Goal: Task Accomplishment & Management: Use online tool/utility

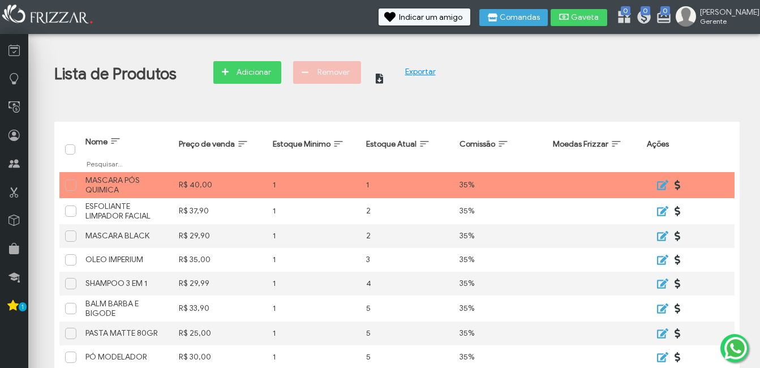
click at [254, 67] on span "Adicionar" at bounding box center [254, 72] width 40 height 17
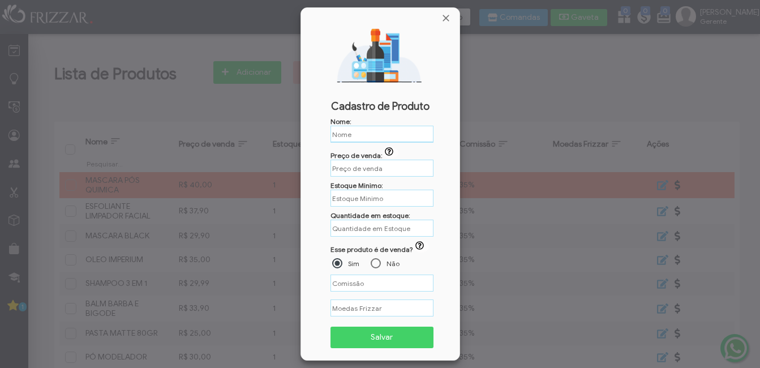
type input "%"
paste input "SHAMPOO ANTICASPA"
type input "SHAMPOO ANTICASPA"
type input "R$"
type input "SHAMPOO ANTICASPA"
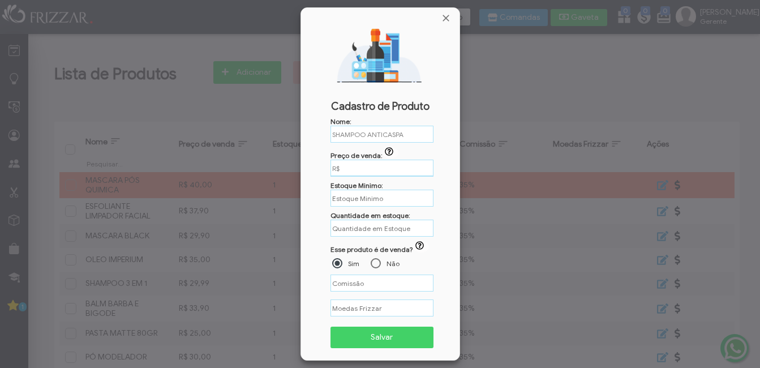
click at [345, 174] on input "R$" at bounding box center [382, 168] width 103 height 17
type input "R$ 39,99"
click at [354, 199] on input "text" at bounding box center [382, 198] width 103 height 17
type input "1"
click at [364, 224] on input "text" at bounding box center [382, 228] width 103 height 18
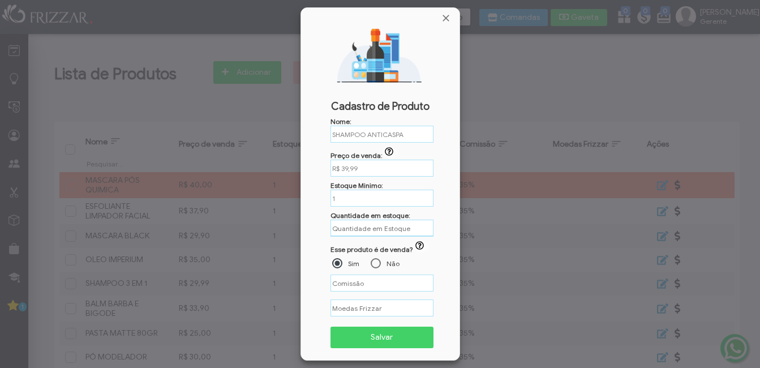
type input "4"
type input "%"
click at [373, 287] on input "%" at bounding box center [382, 283] width 103 height 18
type input "35,00%"
click at [371, 344] on span "Salvar" at bounding box center [383, 337] width 88 height 17
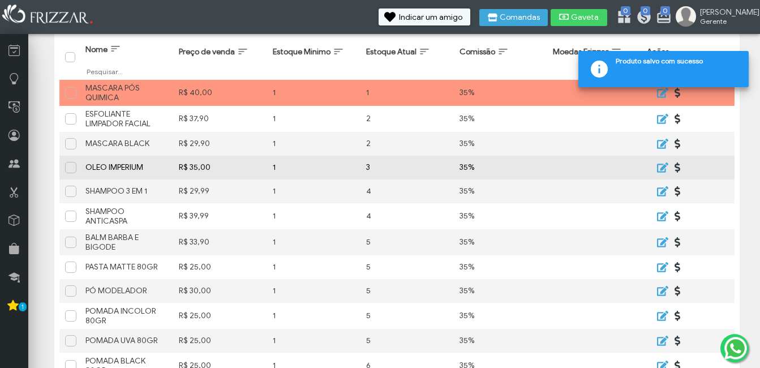
scroll to position [195, 0]
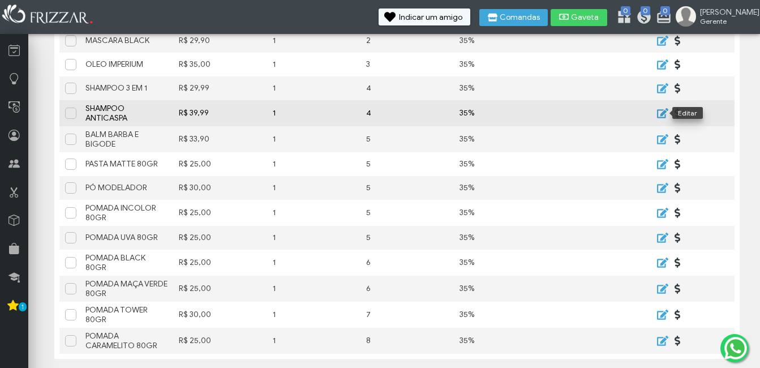
click at [665, 117] on icon "submit" at bounding box center [662, 113] width 11 height 10
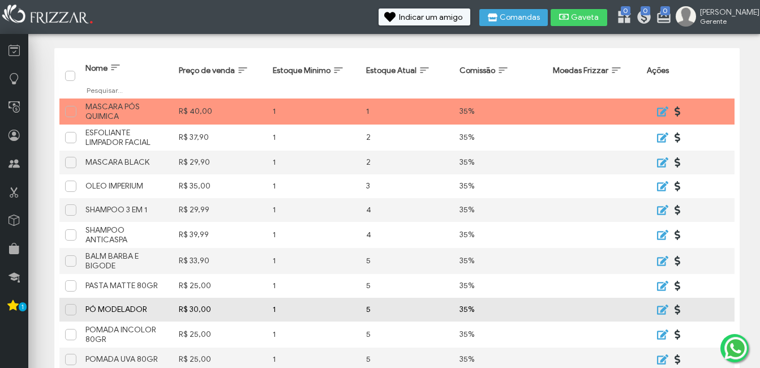
scroll to position [0, 0]
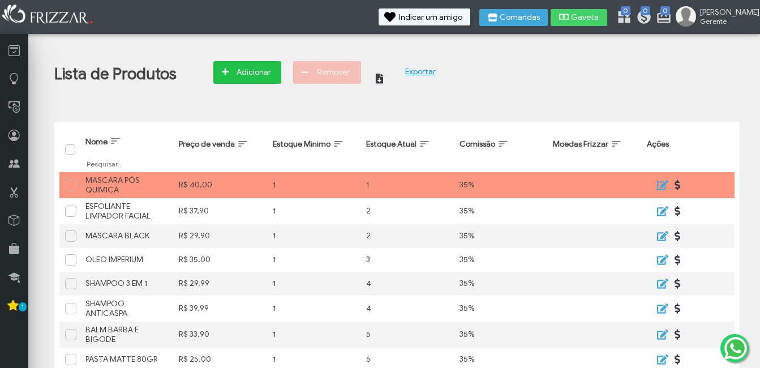
click at [257, 80] on span "Adicionar" at bounding box center [254, 72] width 40 height 17
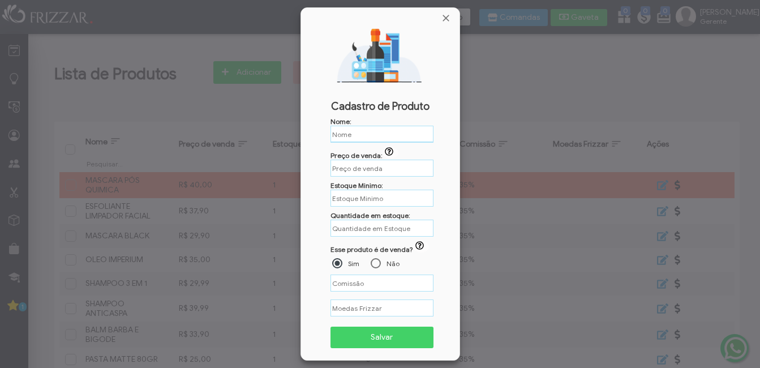
type input "%"
paste input "SHAMPOO INDICADOR DE QUIMICA"
type input "SHAMPOO INDICADOR DE QUIMICA"
type input "R$"
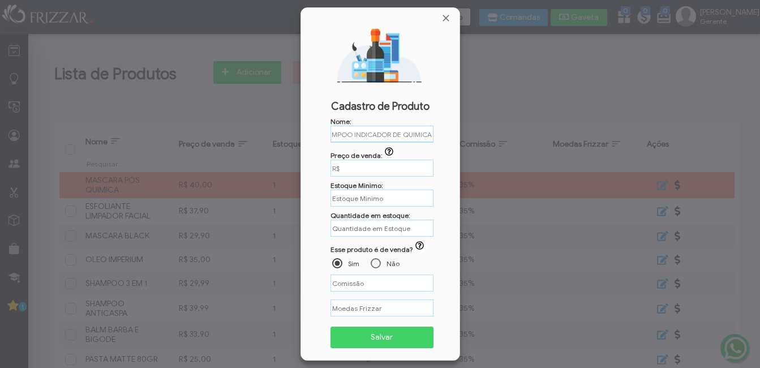
type input "SHAMPOO INDICADOR DE QUIMICA"
click at [383, 172] on input "R$" at bounding box center [382, 168] width 103 height 18
type input "%"
type input "R$ 34,90"
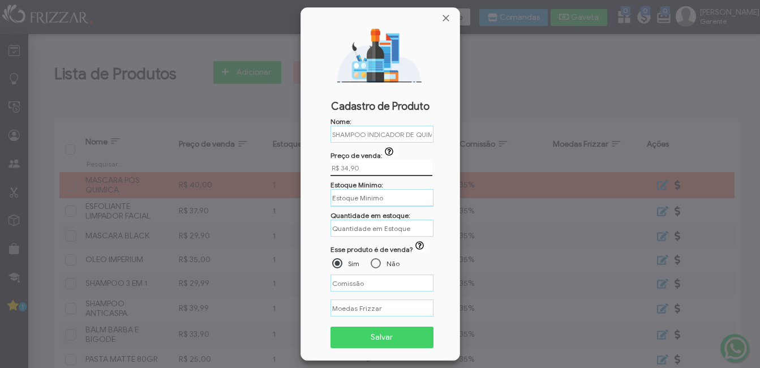
click at [361, 193] on input "text" at bounding box center [382, 198] width 103 height 18
type input "1"
click at [362, 228] on input "text" at bounding box center [382, 228] width 103 height 18
type input "2"
type input "%"
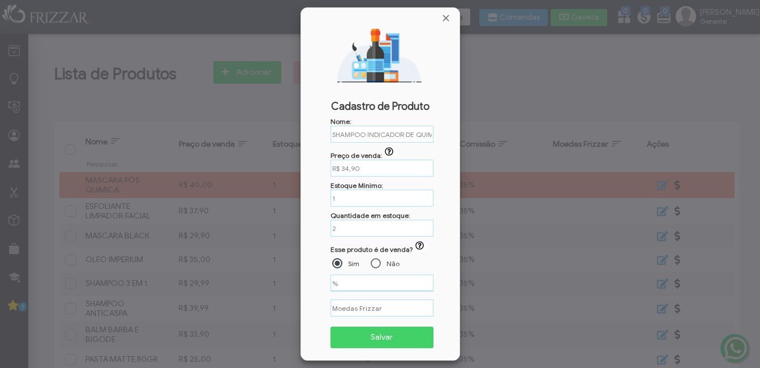
click at [357, 285] on input "%" at bounding box center [382, 283] width 103 height 17
type input "35,00%"
click at [378, 344] on span "Salvar" at bounding box center [383, 337] width 88 height 17
